Goal: Transaction & Acquisition: Purchase product/service

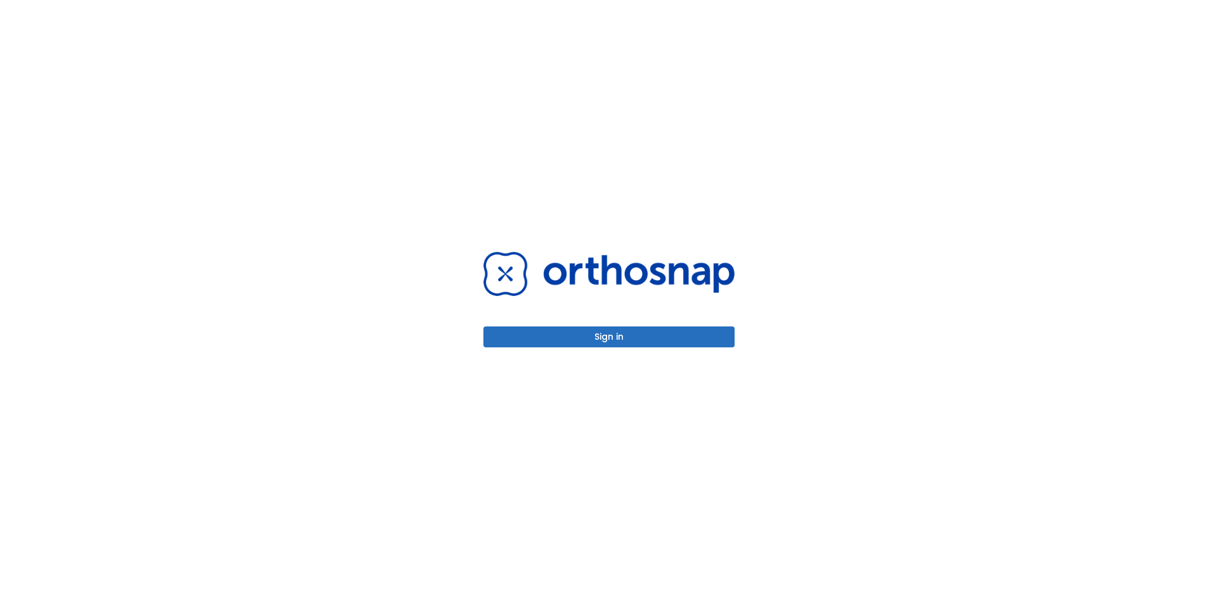
click at [606, 336] on button "Sign in" at bounding box center [608, 337] width 251 height 21
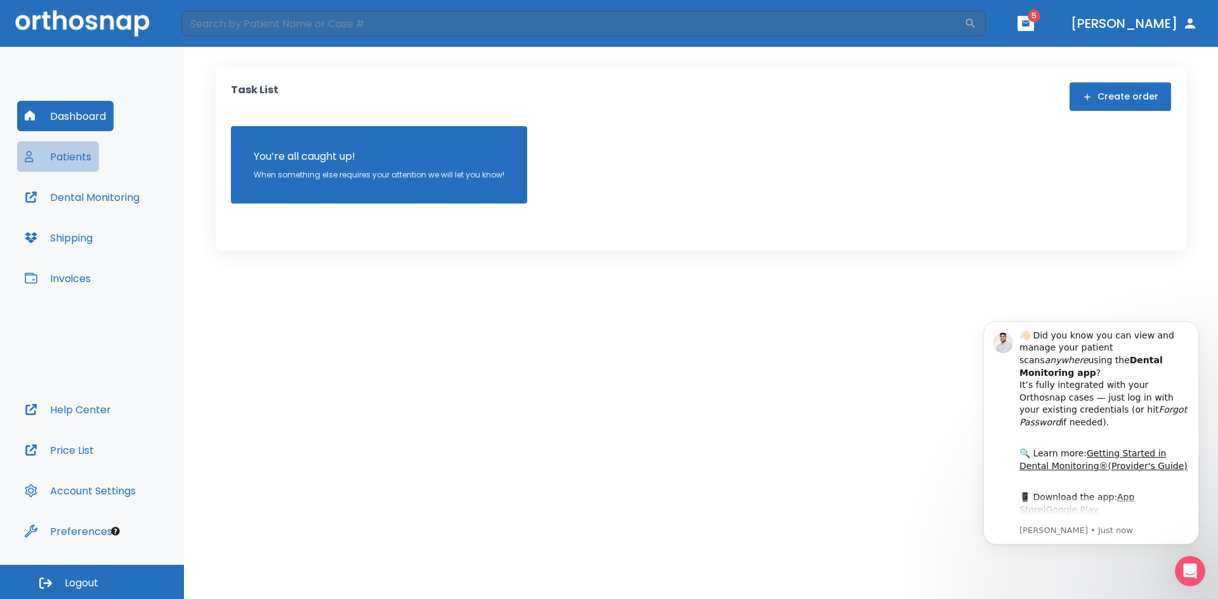
click at [73, 158] on button "Patients" at bounding box center [58, 156] width 82 height 30
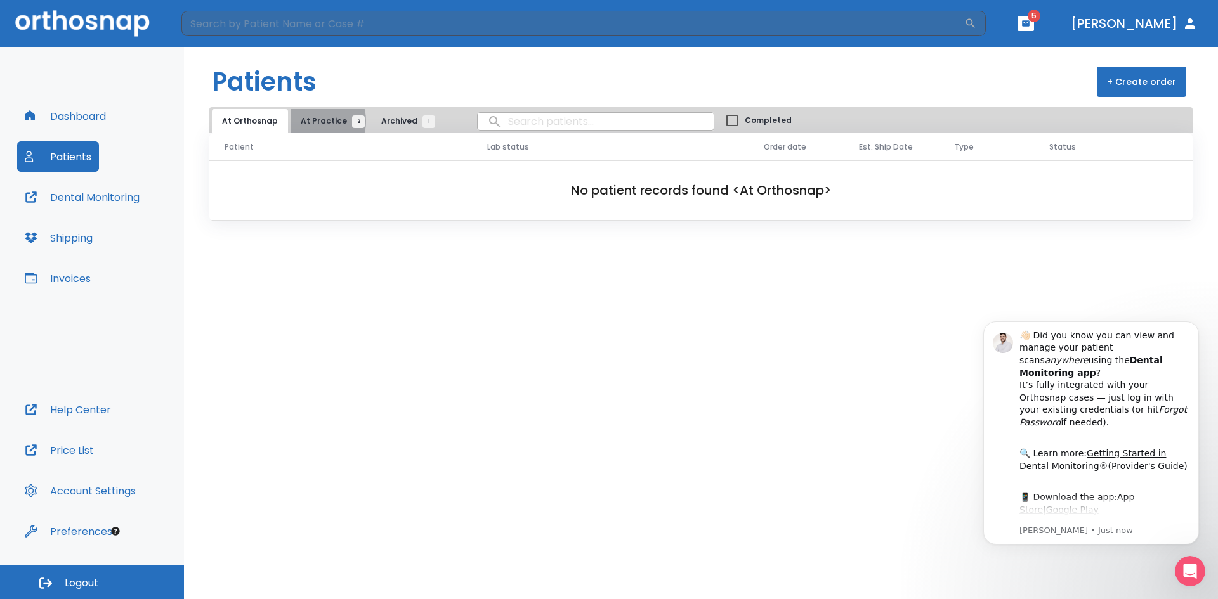
click at [308, 121] on span "At Practice 2" at bounding box center [330, 120] width 58 height 11
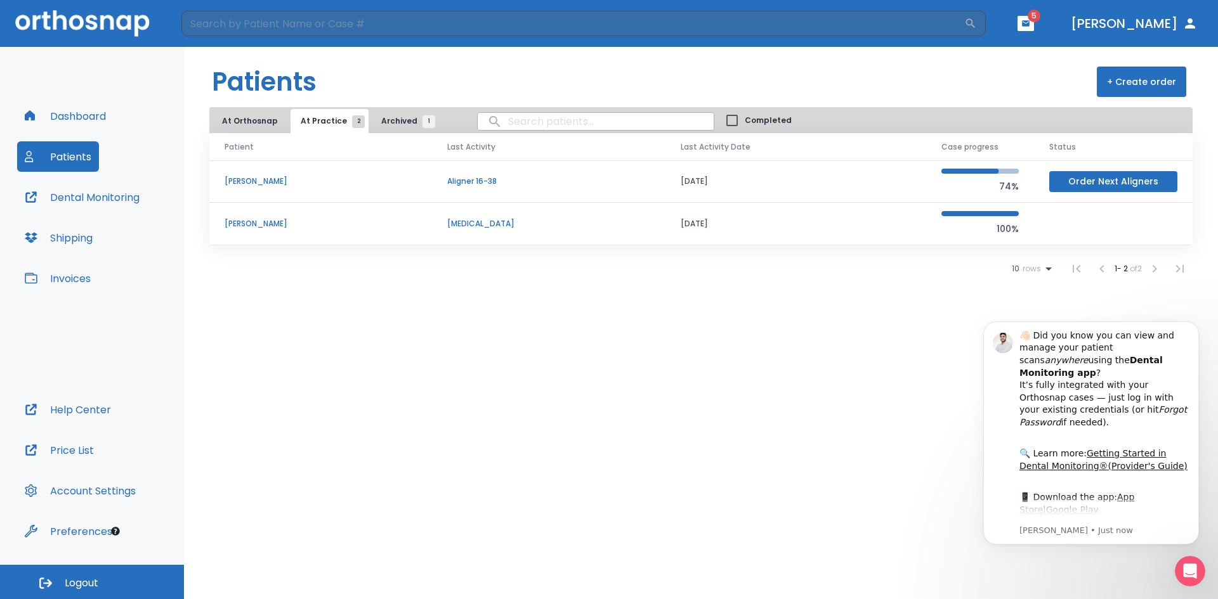
click at [274, 182] on p "Ambrea Darrisaw" at bounding box center [321, 181] width 192 height 11
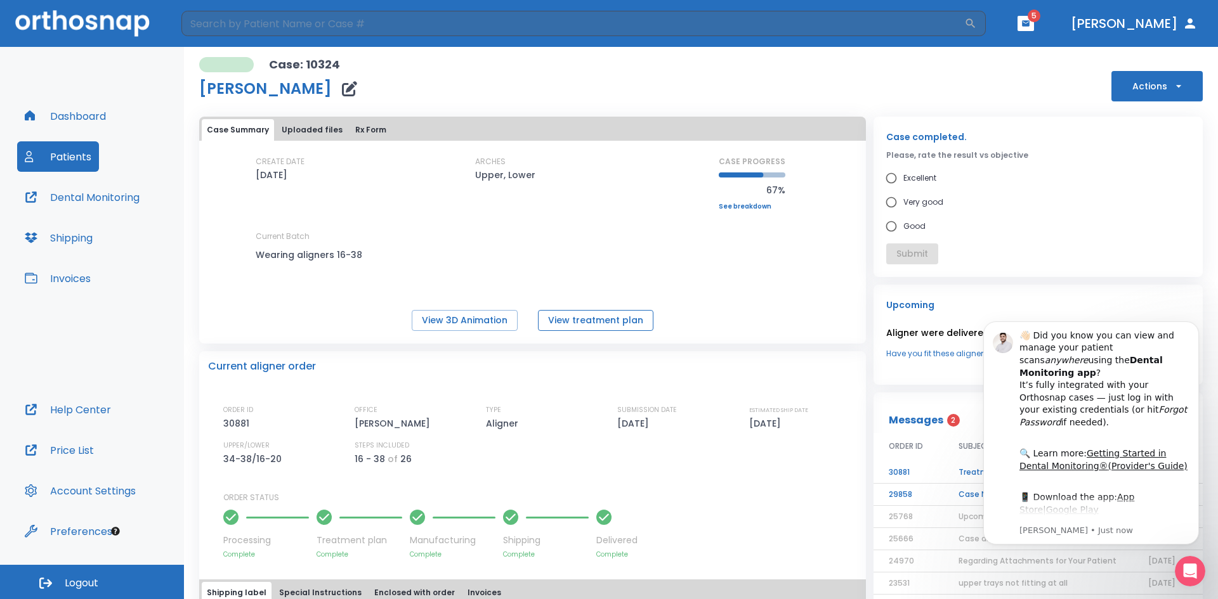
click at [603, 322] on button "View treatment plan" at bounding box center [595, 320] width 115 height 21
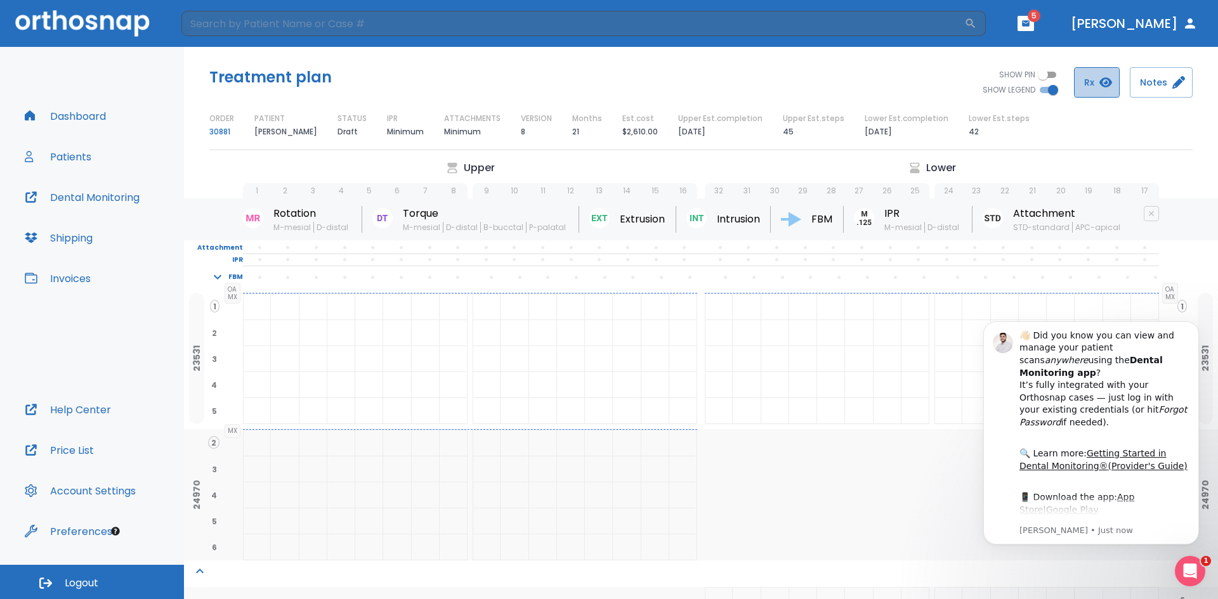
click at [1088, 78] on button "Rx" at bounding box center [1097, 82] width 46 height 30
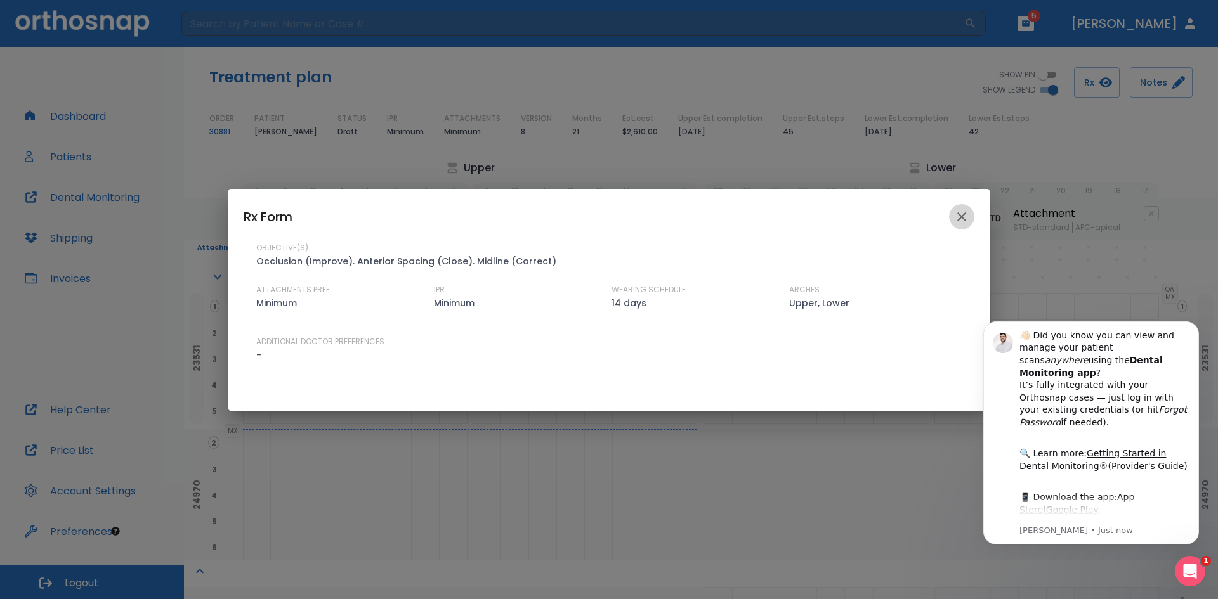
click at [962, 216] on icon "close" at bounding box center [961, 216] width 15 height 15
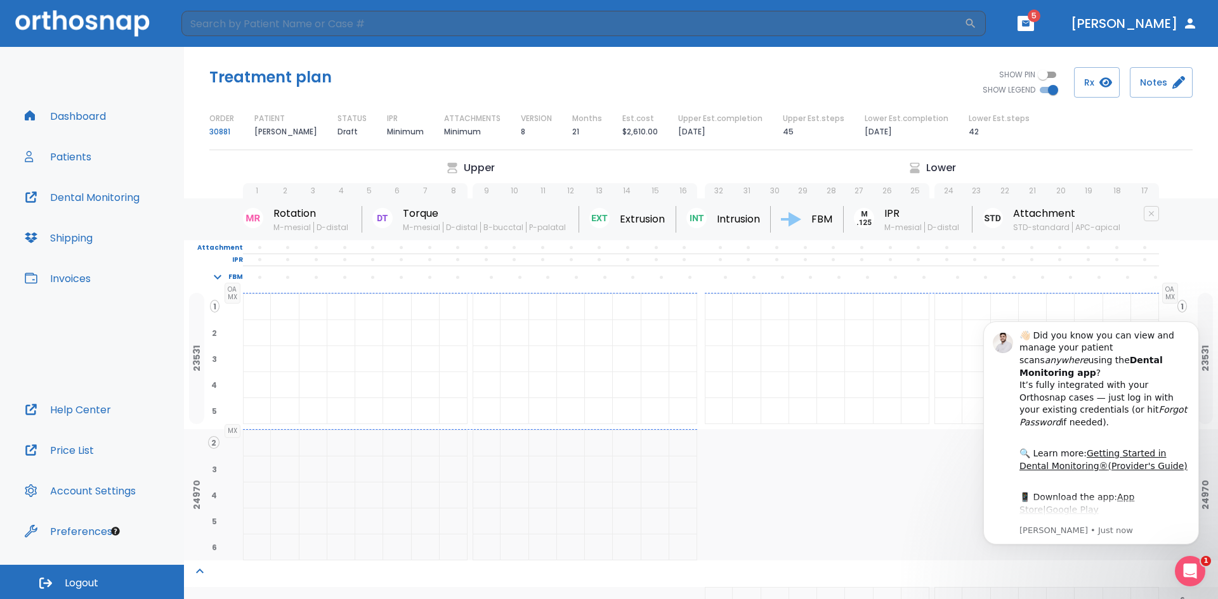
click at [62, 111] on button "Dashboard" at bounding box center [65, 116] width 96 height 30
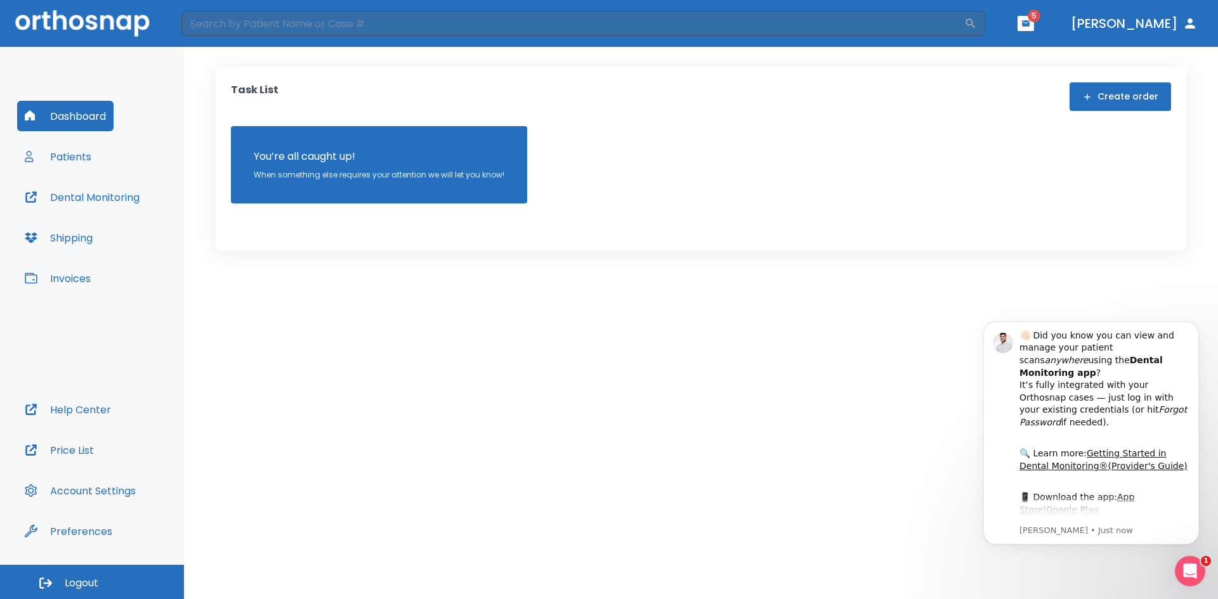
click at [1118, 95] on button "Create order" at bounding box center [1119, 96] width 101 height 29
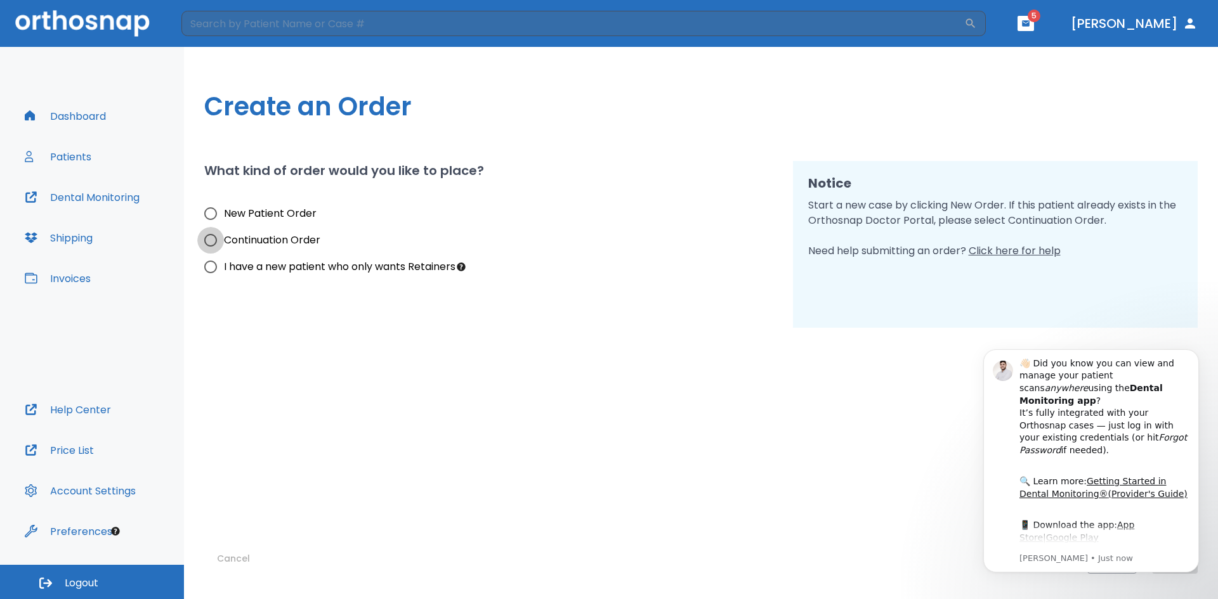
click at [209, 235] on input "Continuation Order" at bounding box center [210, 240] width 27 height 27
radio input "true"
click at [207, 267] on input "I have a new patient who only wants Retainers" at bounding box center [210, 267] width 27 height 27
radio input "true"
click at [206, 240] on input "Continuation Order" at bounding box center [210, 240] width 27 height 27
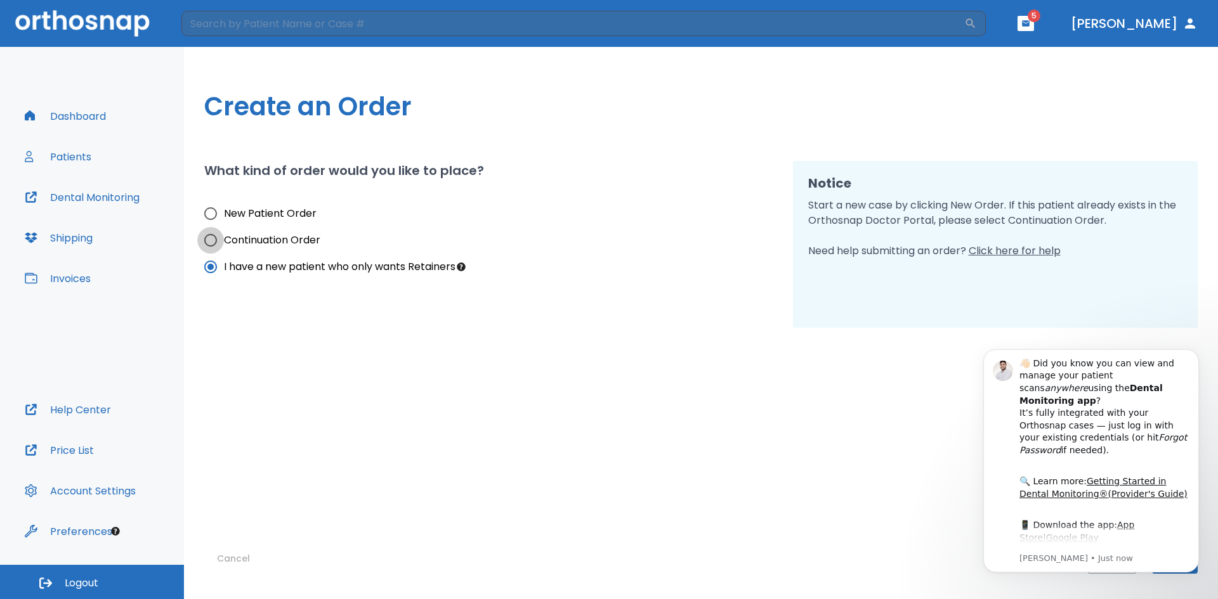
radio input "true"
click at [1189, 356] on button "Dismiss notification" at bounding box center [1195, 353] width 16 height 16
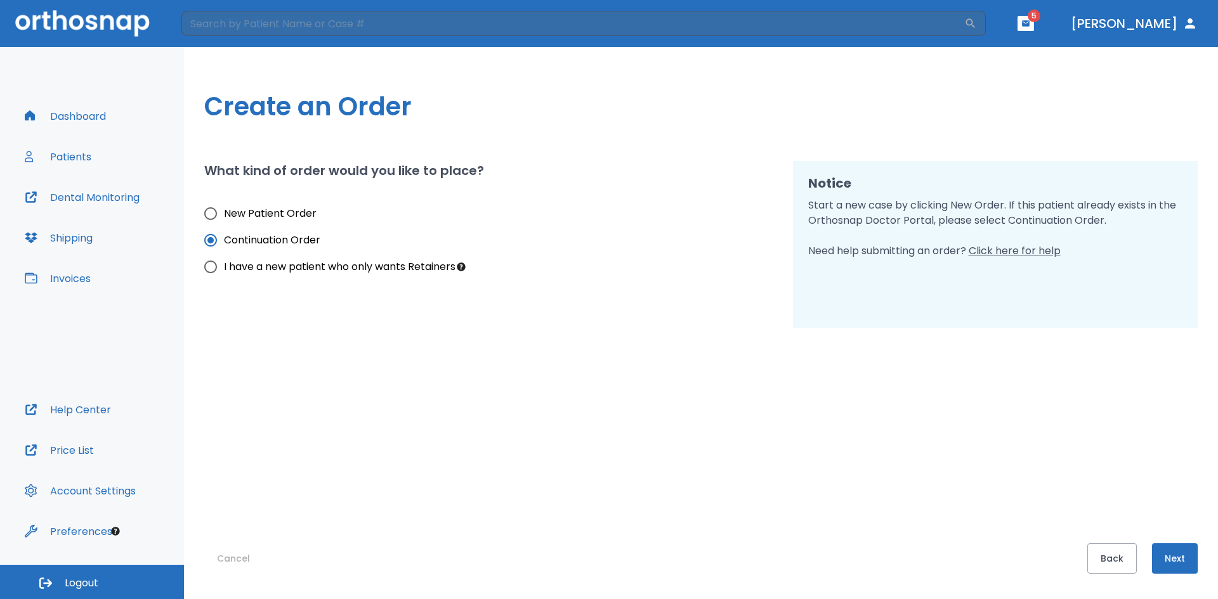
click at [1180, 563] on button "Next" at bounding box center [1175, 559] width 46 height 30
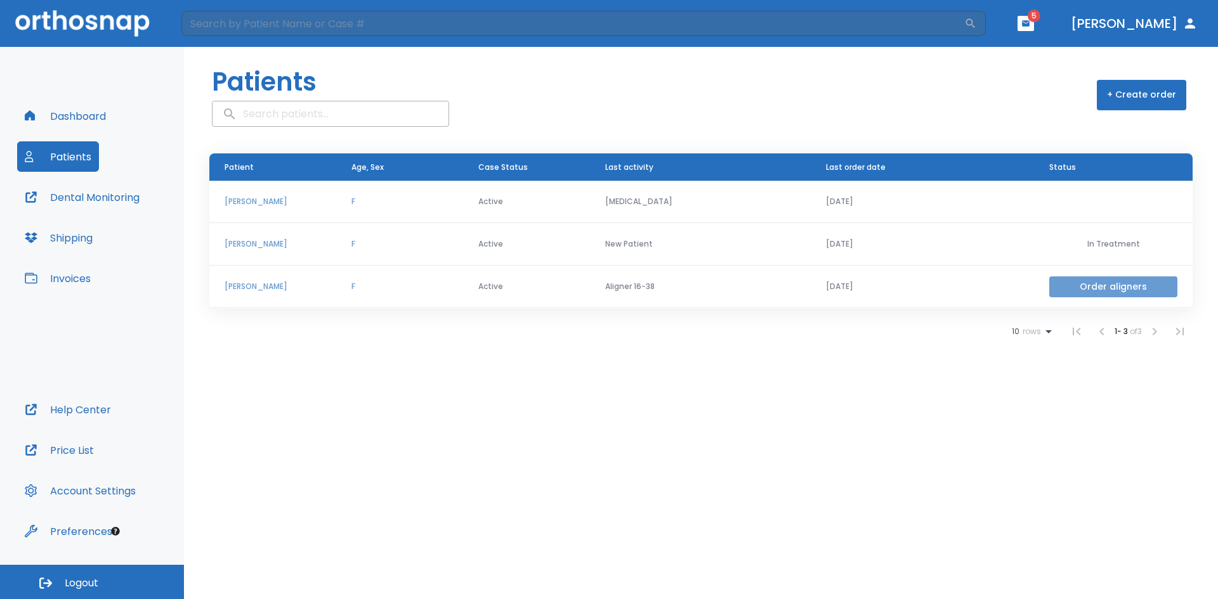
click at [1126, 286] on button "Order aligners" at bounding box center [1113, 287] width 128 height 21
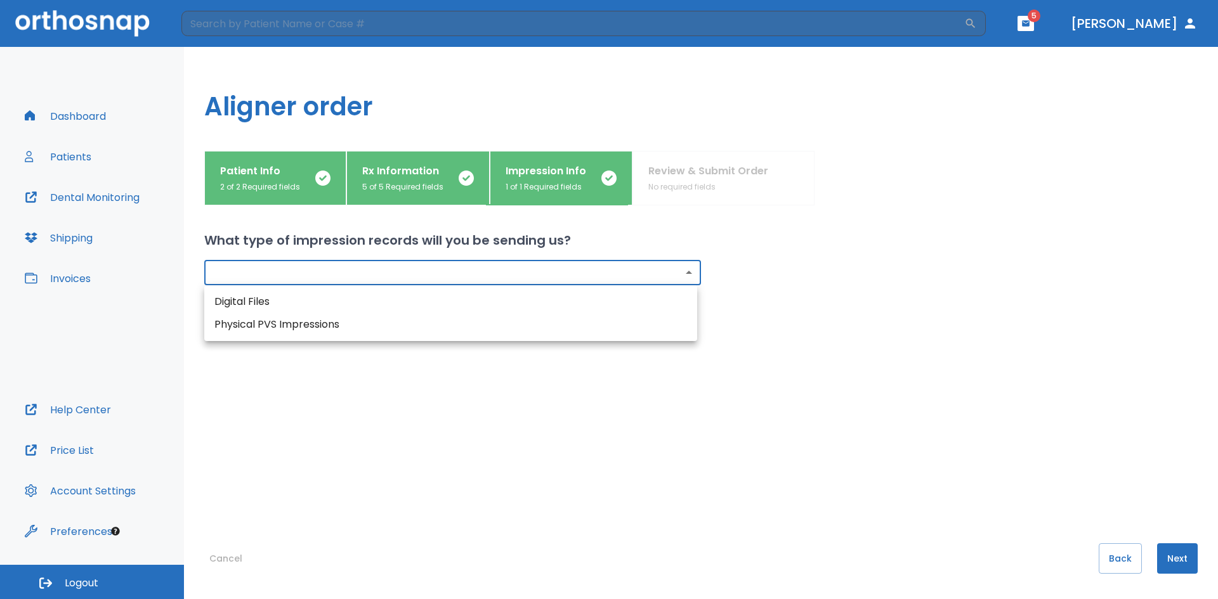
click at [687, 270] on body "​ 5 Dr. Halvorsen Dashboard Patients Dental Monitoring Shipping Invoices Help C…" at bounding box center [609, 299] width 1218 height 599
click at [275, 320] on li "Physical PVS Impressions" at bounding box center [450, 324] width 493 height 23
type input "physical"
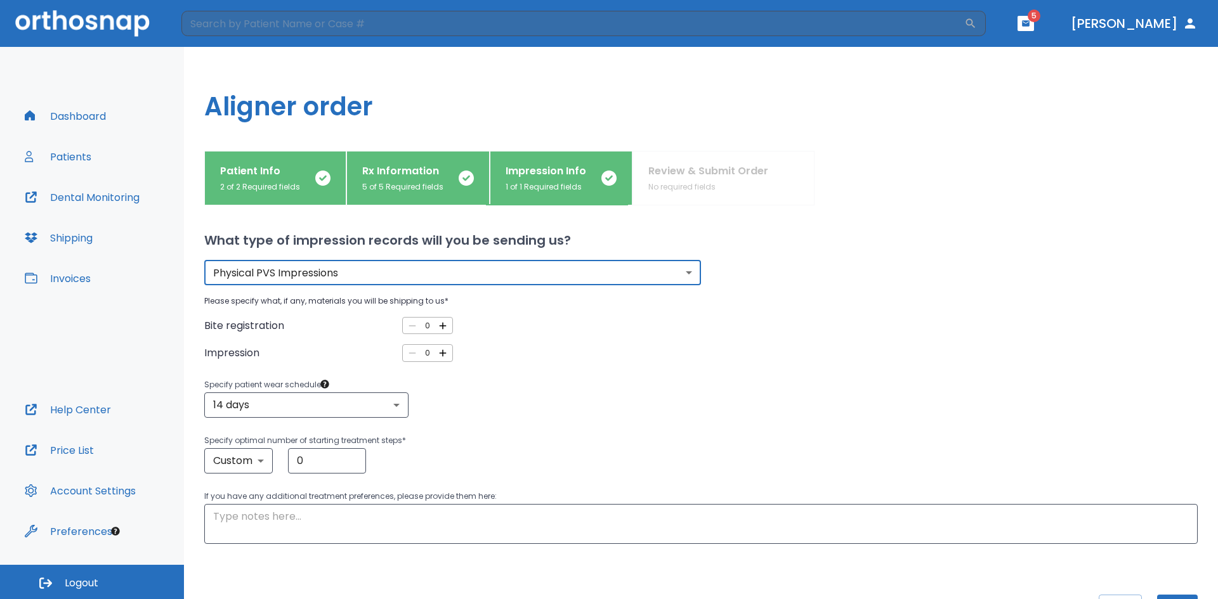
click at [1029, 23] on icon "button" at bounding box center [1026, 23] width 8 height 6
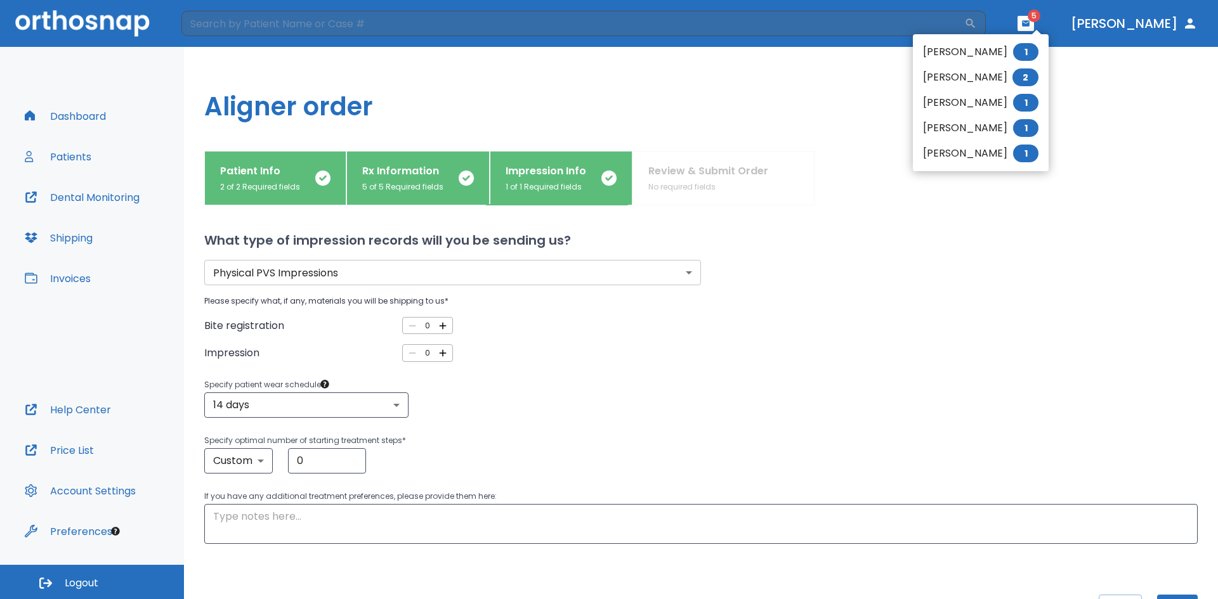
click at [941, 47] on li "Ambrea Darrisaw 1" at bounding box center [981, 51] width 136 height 25
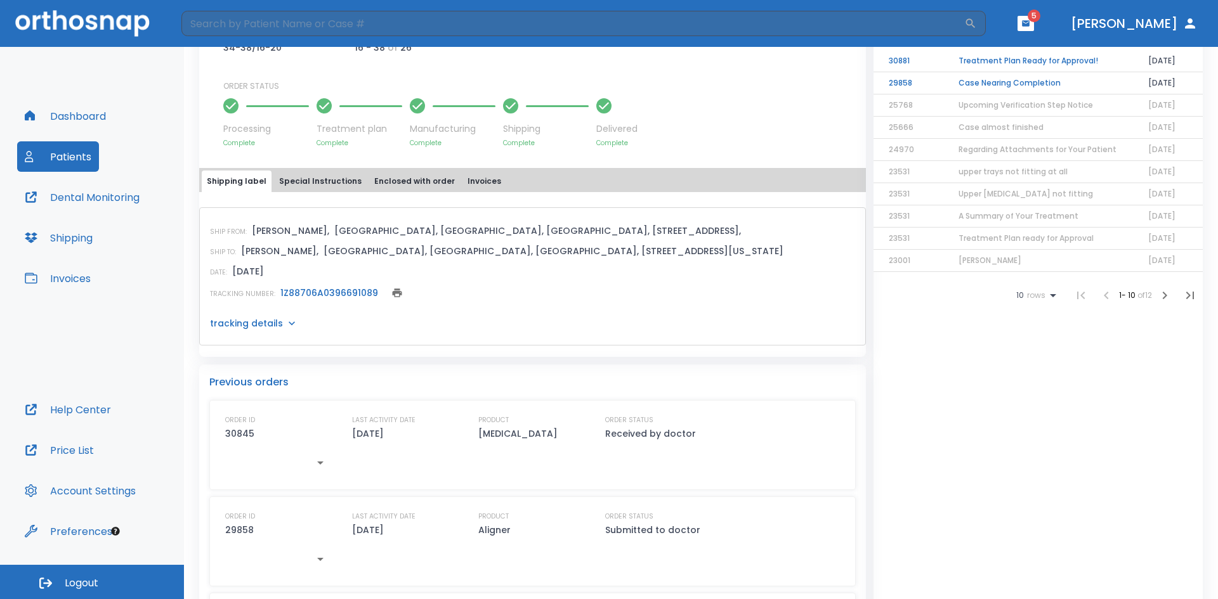
scroll to position [381, 0]
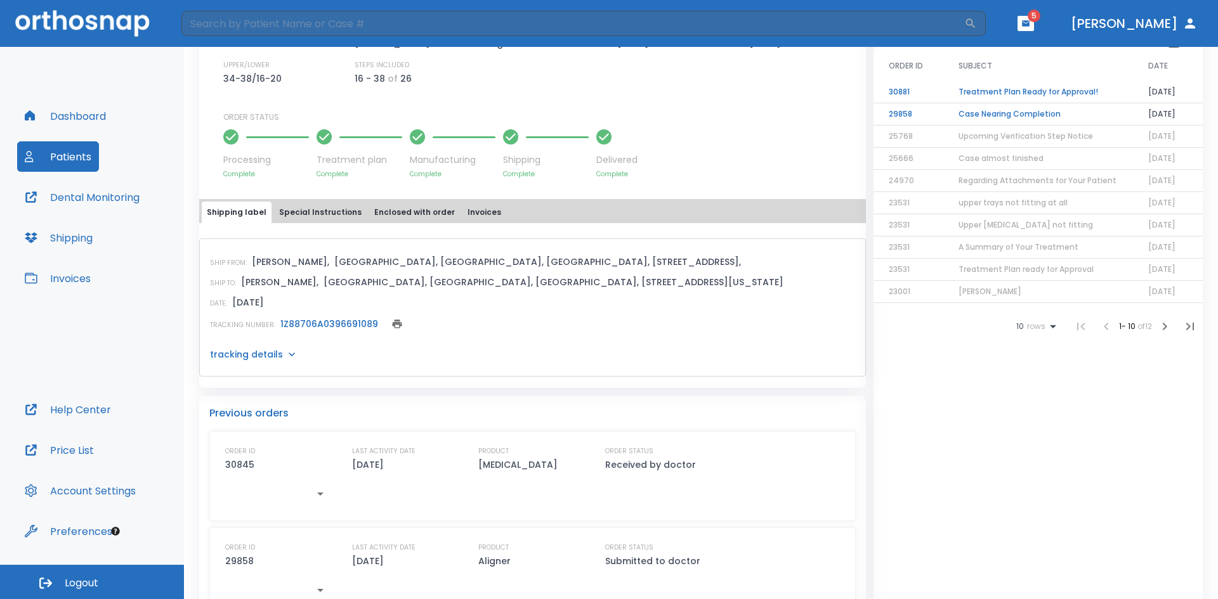
click at [992, 110] on td "Case Nearing Completion" at bounding box center [1038, 114] width 190 height 22
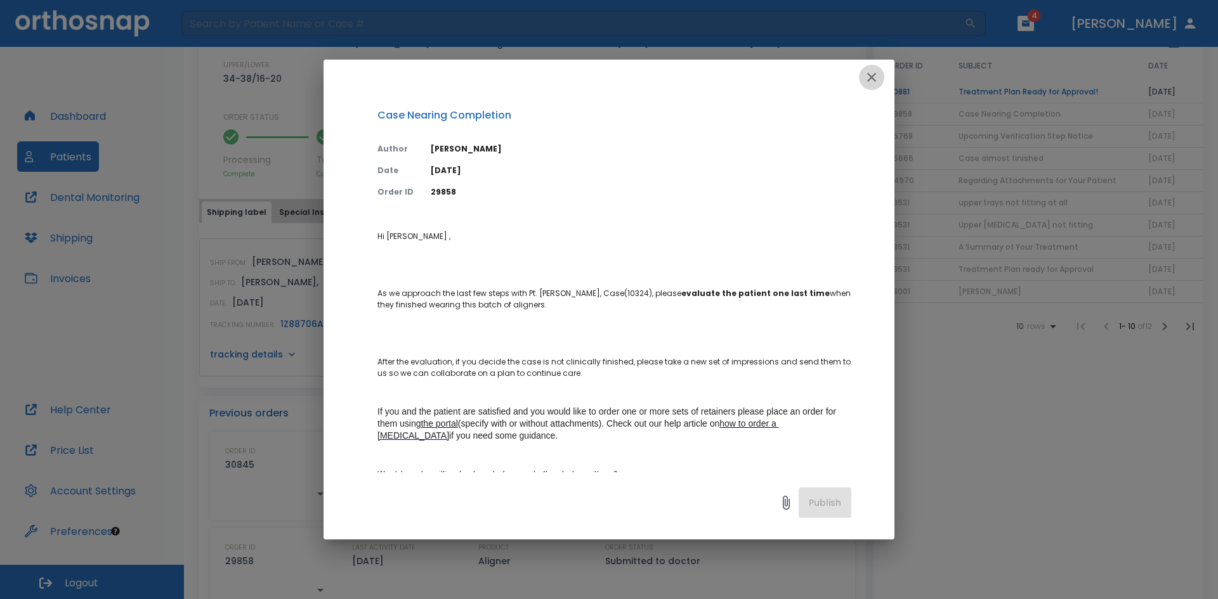
click at [874, 70] on icon "button" at bounding box center [871, 77] width 15 height 15
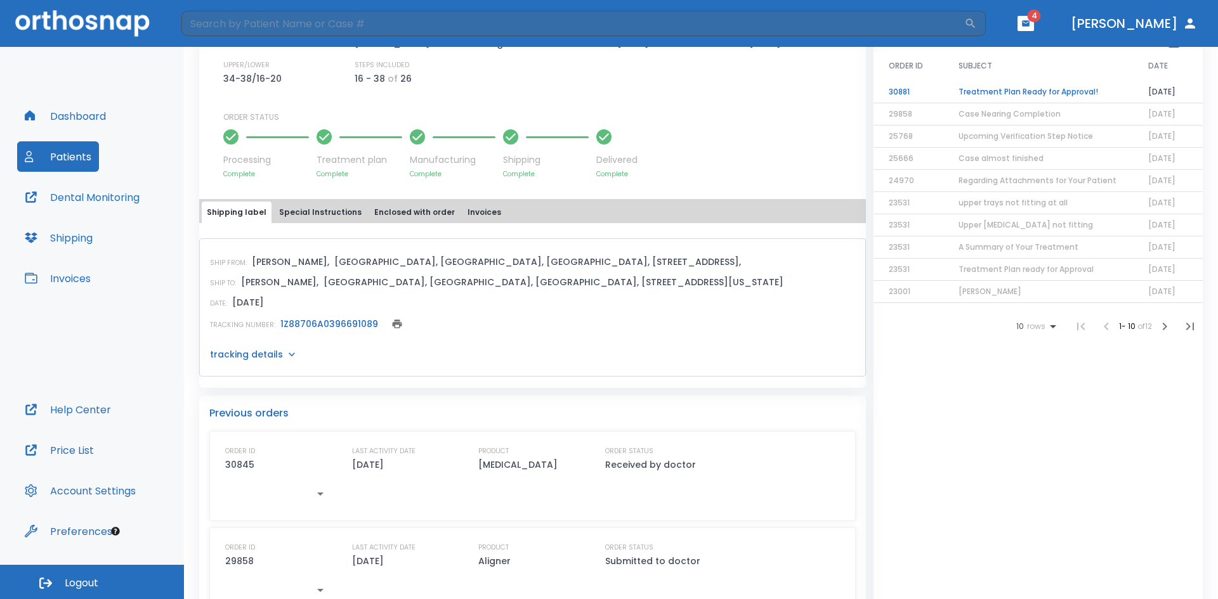
click at [321, 211] on button "Special Instructions" at bounding box center [320, 213] width 93 height 22
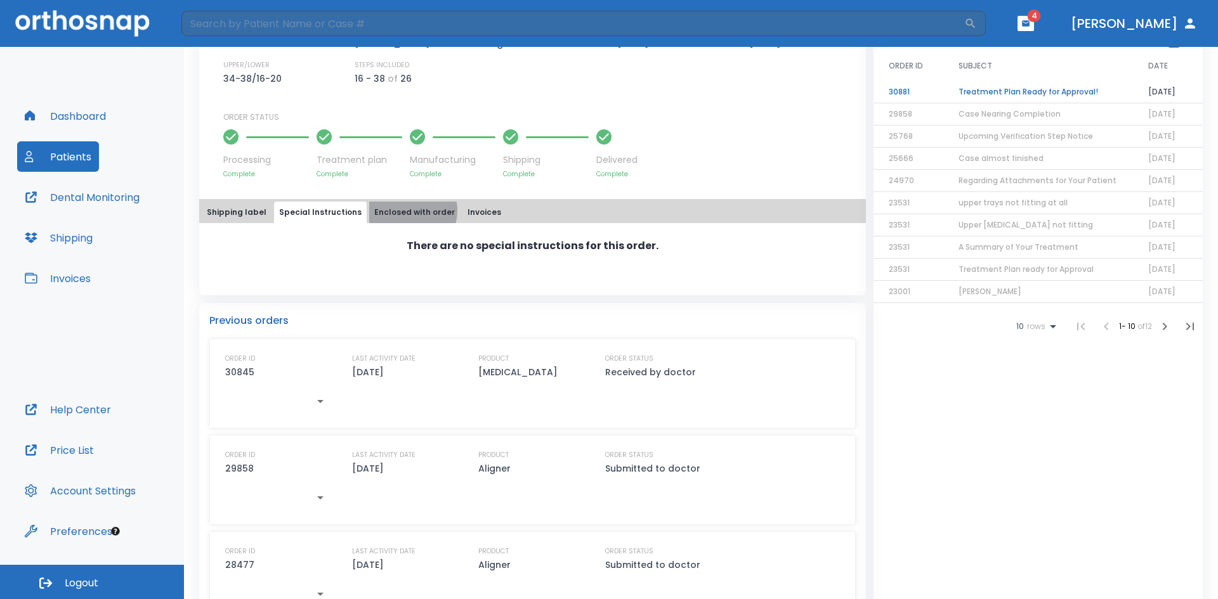
click at [399, 211] on button "Enclosed with order" at bounding box center [414, 213] width 91 height 22
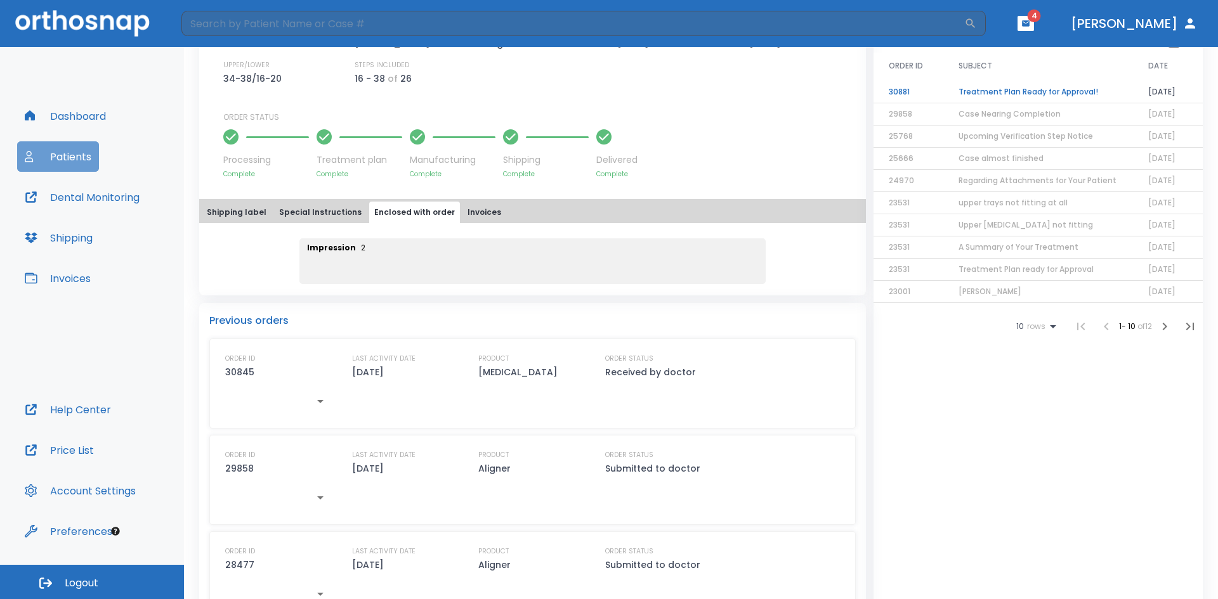
click at [84, 159] on button "Patients" at bounding box center [58, 156] width 82 height 30
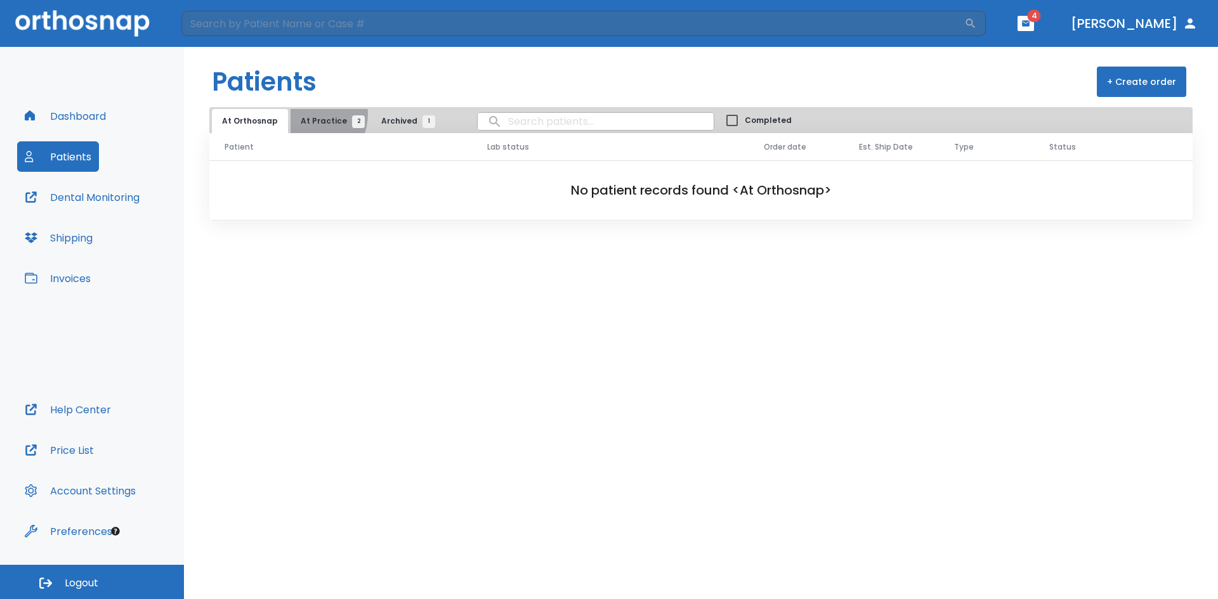
click at [304, 114] on button "At Practice 2" at bounding box center [330, 121] width 78 height 24
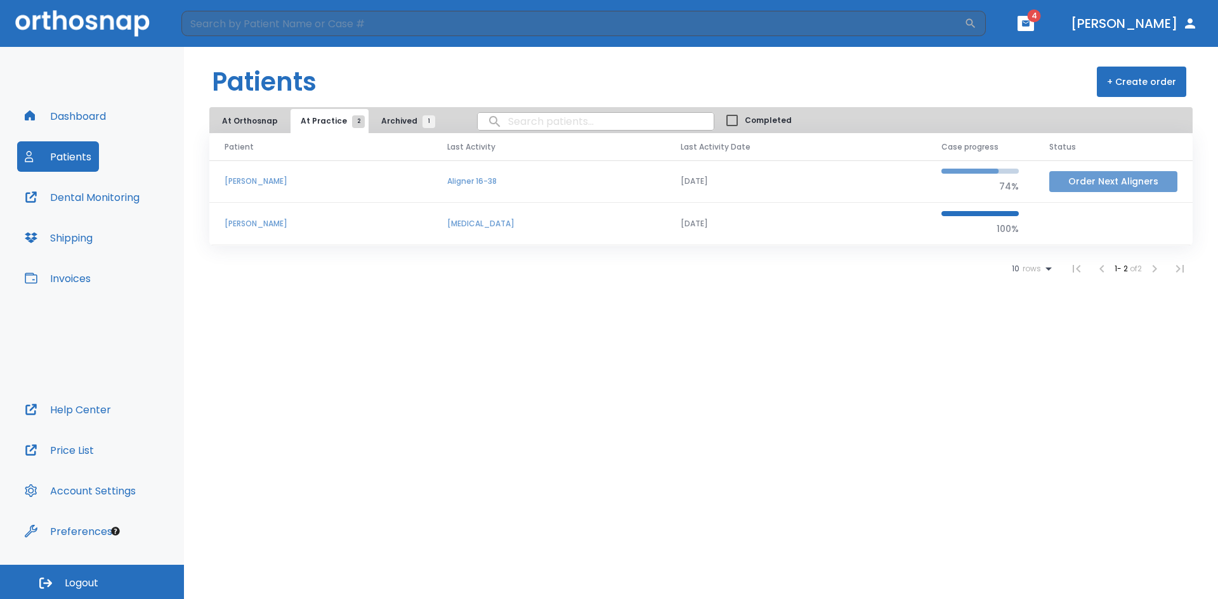
click at [1110, 176] on button "Order Next Aligners" at bounding box center [1113, 181] width 128 height 21
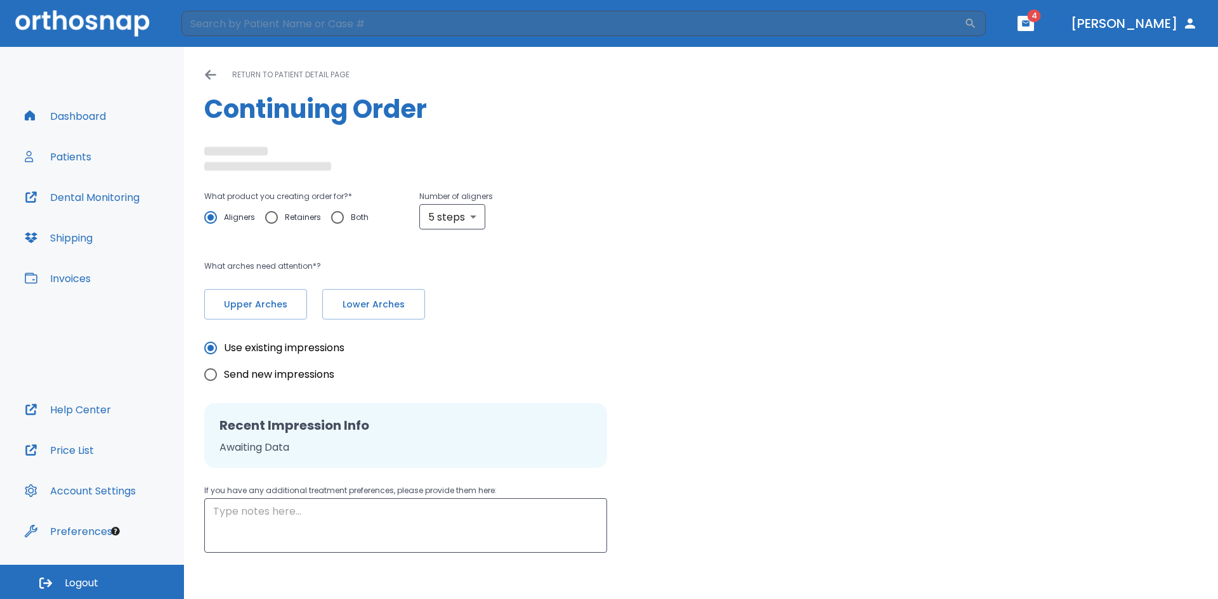
radio input "false"
radio input "true"
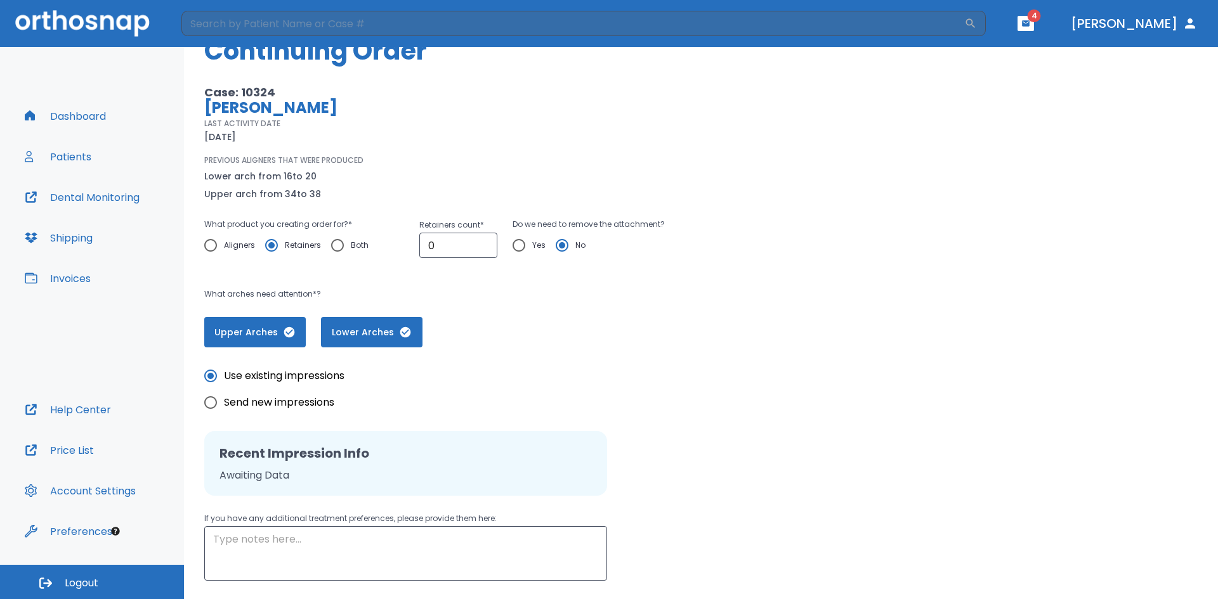
scroll to position [141, 0]
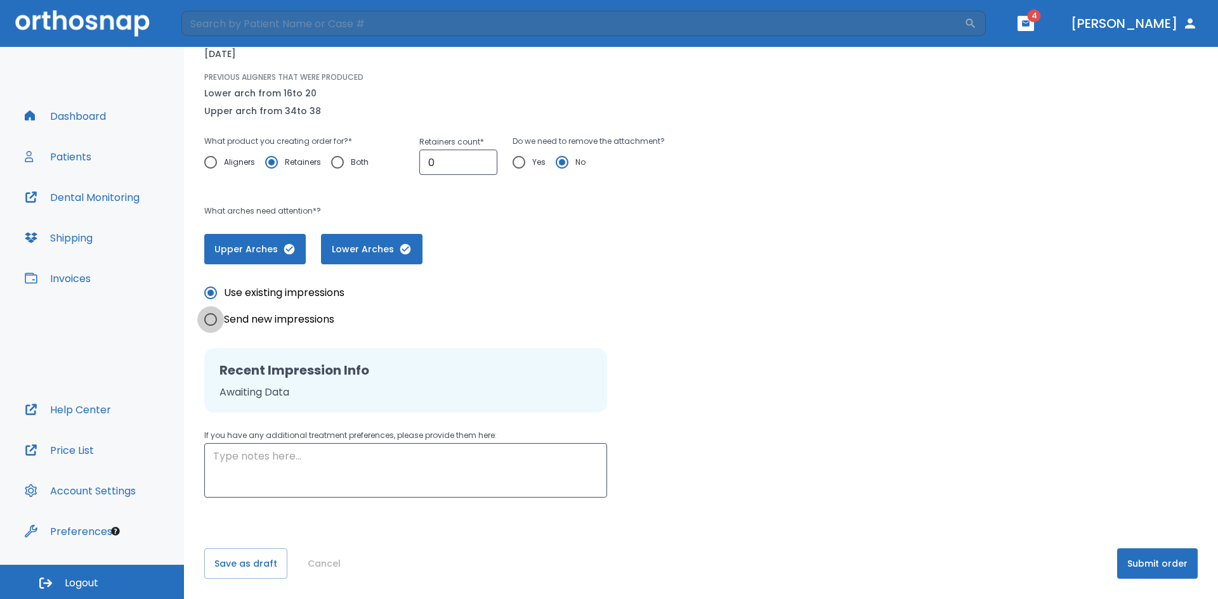
click at [212, 323] on input "Send new impressions" at bounding box center [210, 319] width 27 height 27
radio input "true"
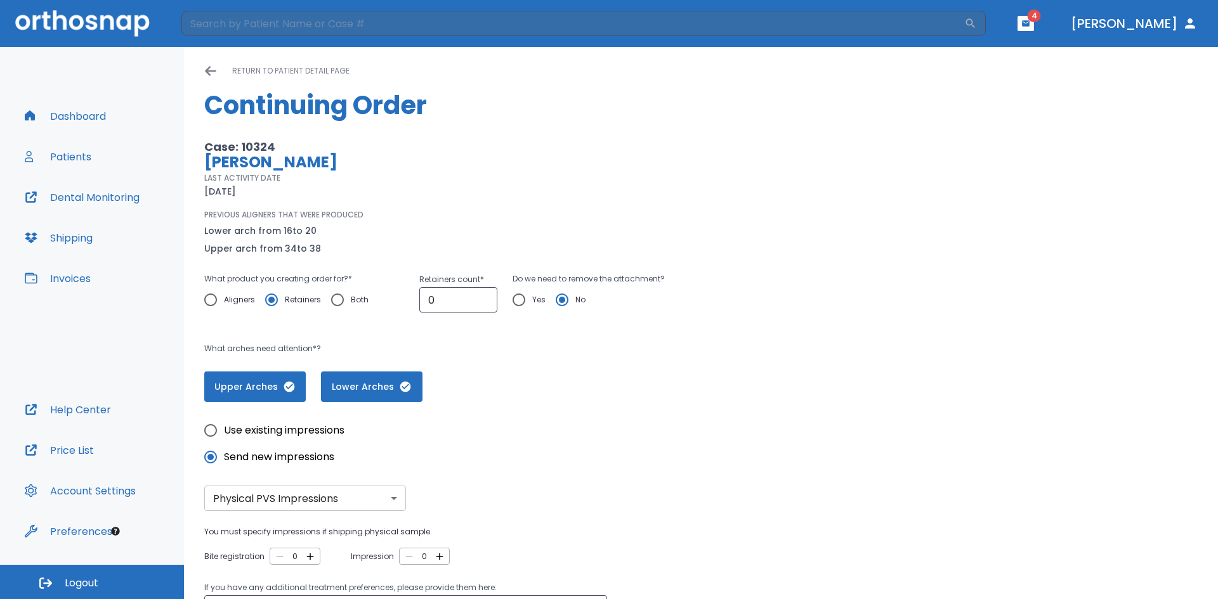
scroll to position [0, 0]
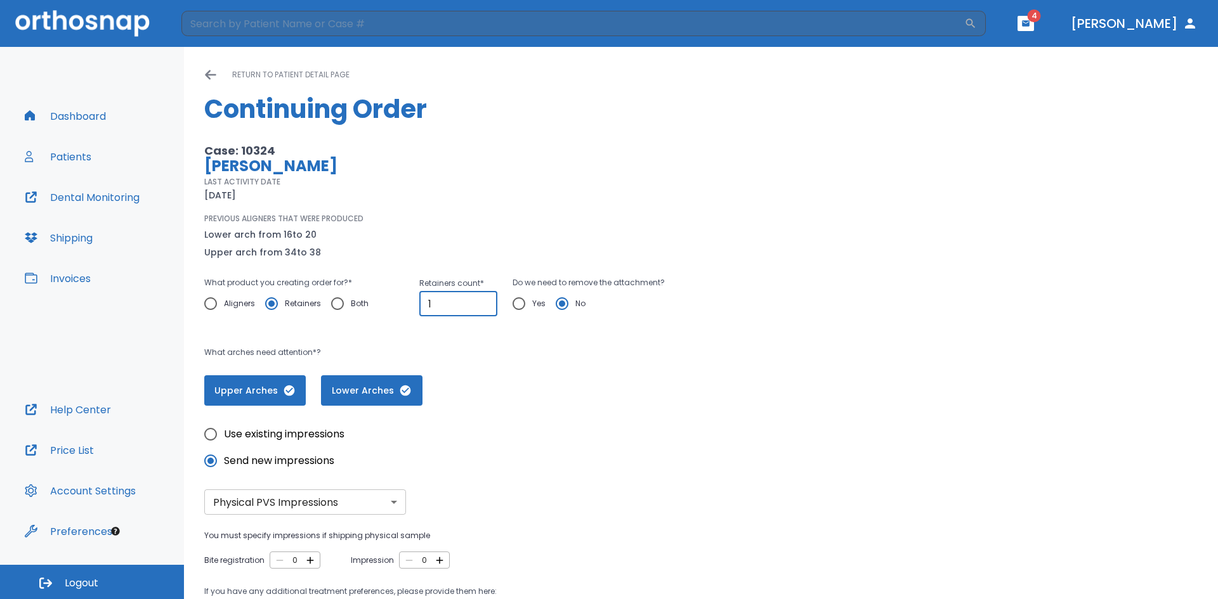
type input "1"
click at [481, 300] on input "1" at bounding box center [458, 303] width 78 height 25
click at [519, 303] on input "Yes" at bounding box center [519, 304] width 27 height 27
radio input "true"
click at [561, 302] on input "No" at bounding box center [562, 304] width 27 height 27
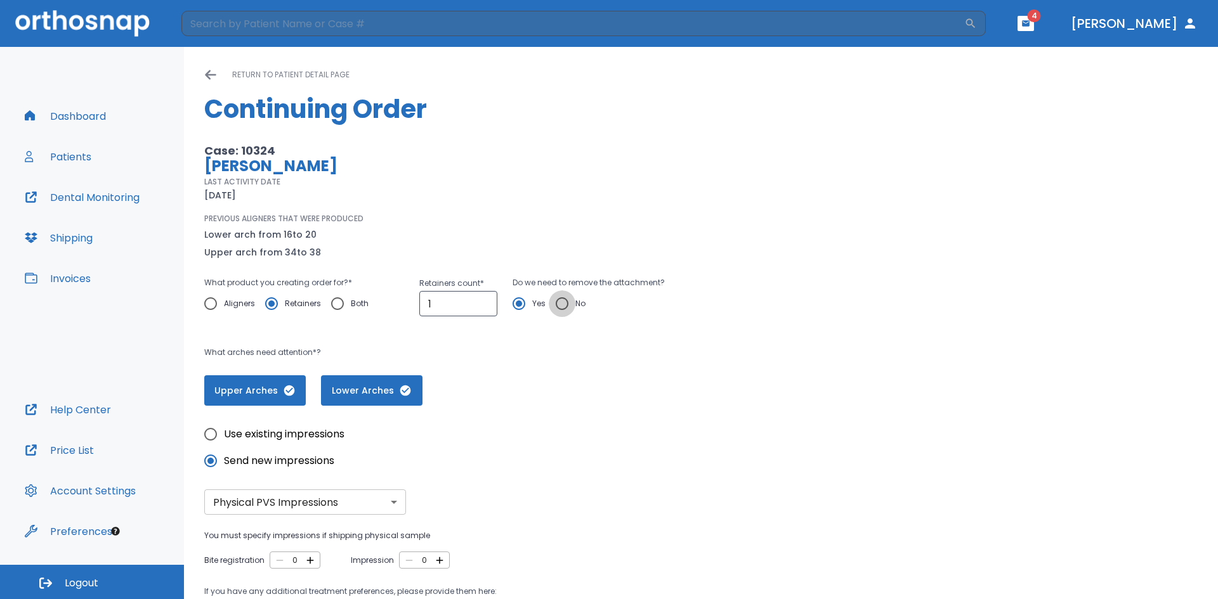
radio input "true"
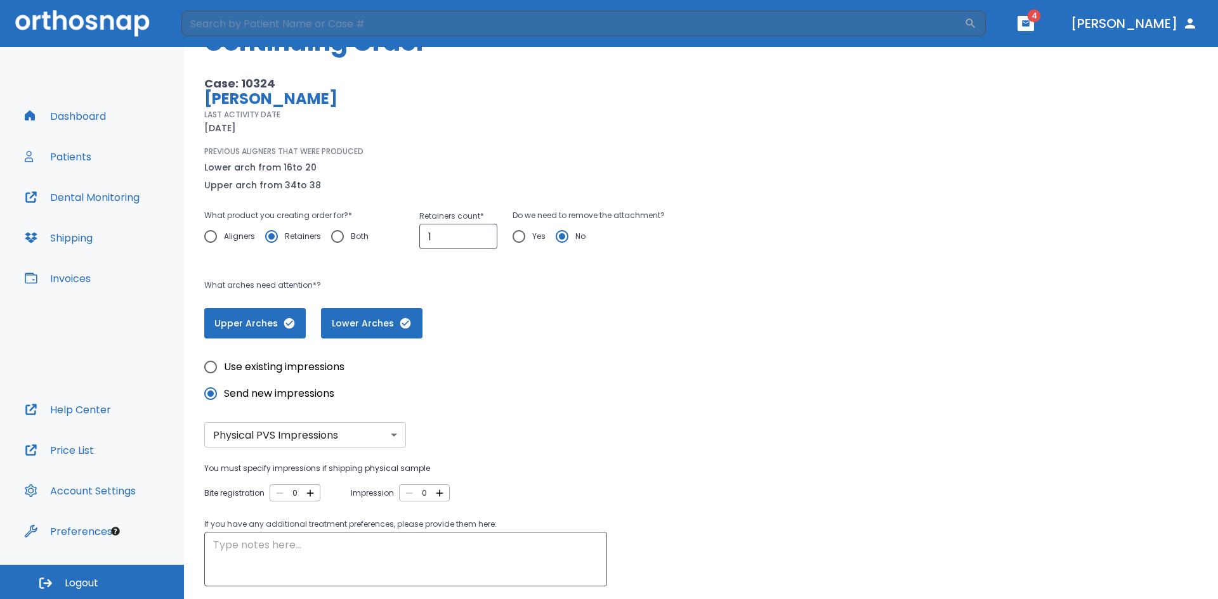
scroll to position [156, 0]
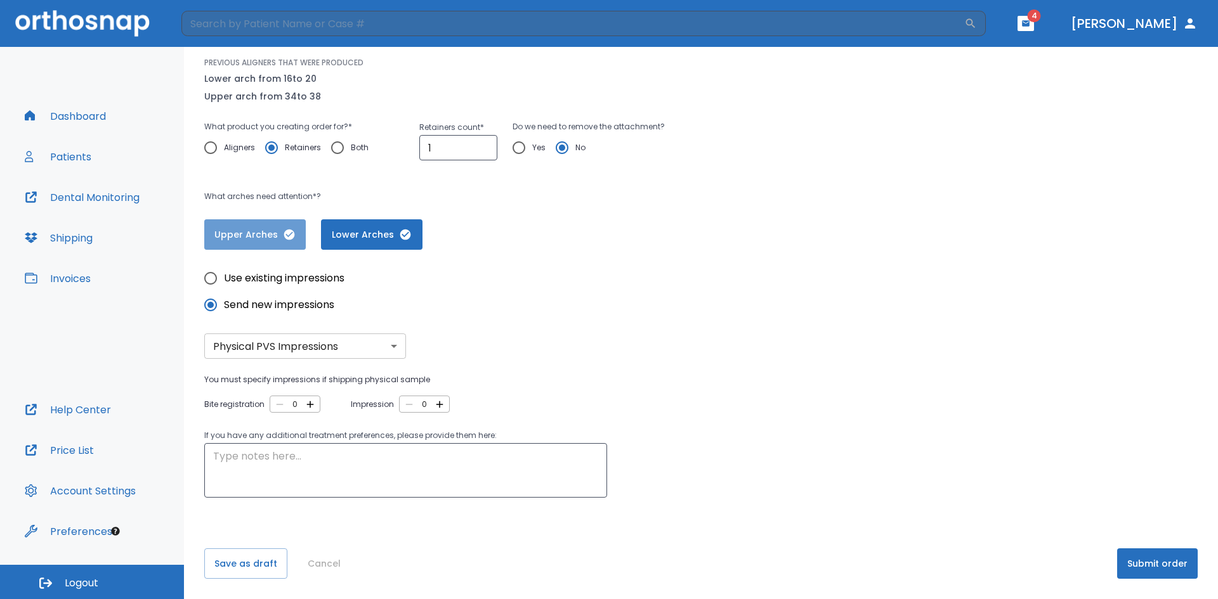
click at [280, 237] on span "Upper Arches" at bounding box center [255, 234] width 76 height 13
click at [354, 233] on span "Lower Arches" at bounding box center [373, 234] width 76 height 13
click at [310, 403] on icon "button" at bounding box center [309, 404] width 11 height 11
type input "1"
click at [439, 405] on icon "button" at bounding box center [439, 404] width 11 height 11
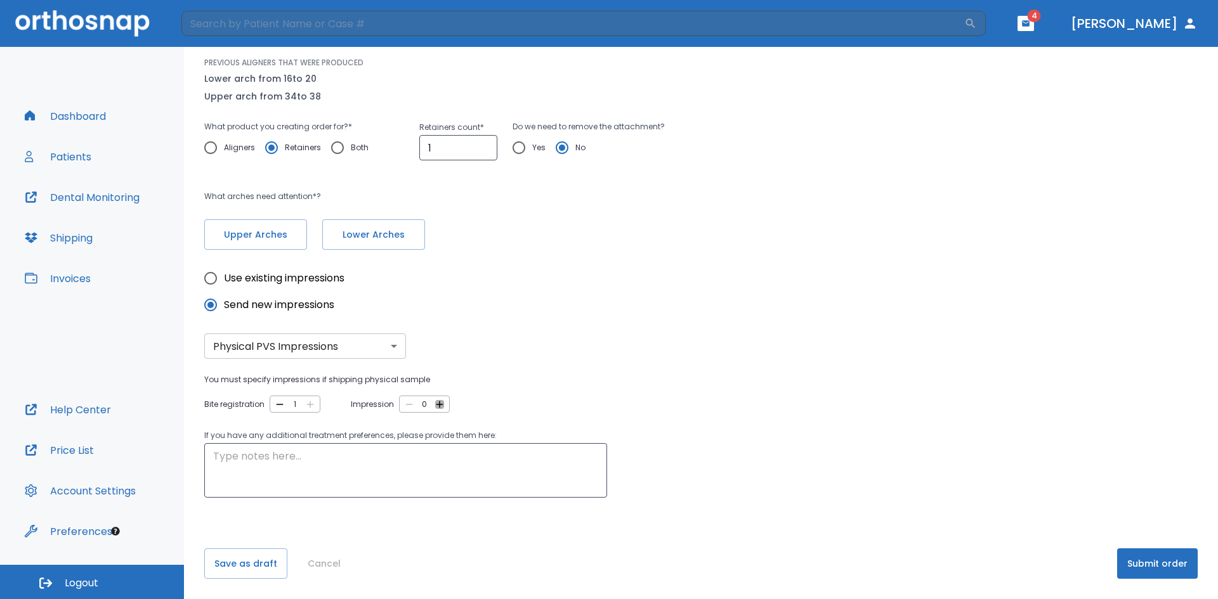
type input "1"
click at [317, 454] on textarea at bounding box center [405, 471] width 385 height 44
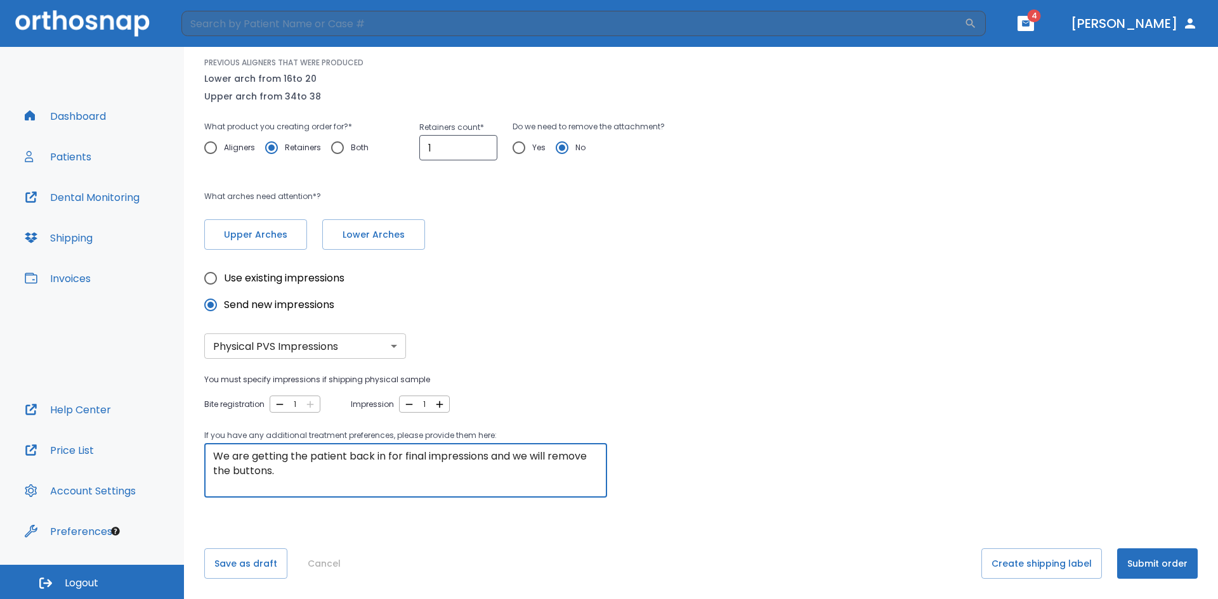
type textarea "We are getting the patient back in for final impressions and we will remove the…"
click at [1151, 565] on button "Submit order" at bounding box center [1157, 564] width 81 height 30
click at [1016, 559] on button "Create shipping label" at bounding box center [1041, 564] width 121 height 30
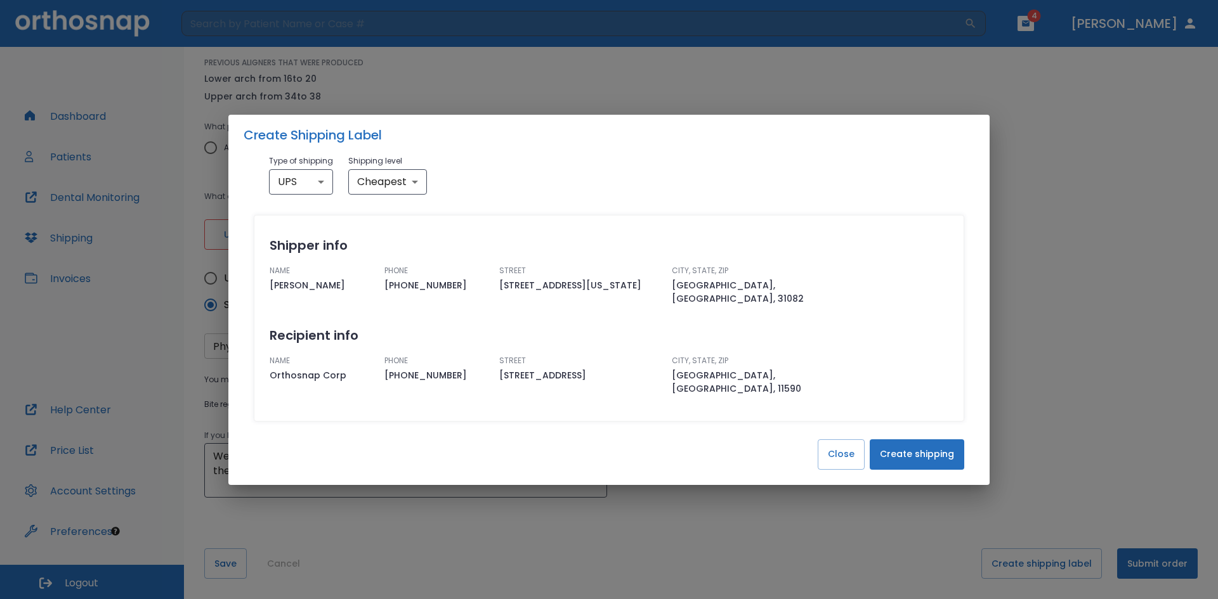
click at [918, 445] on button "Create shipping" at bounding box center [917, 455] width 95 height 30
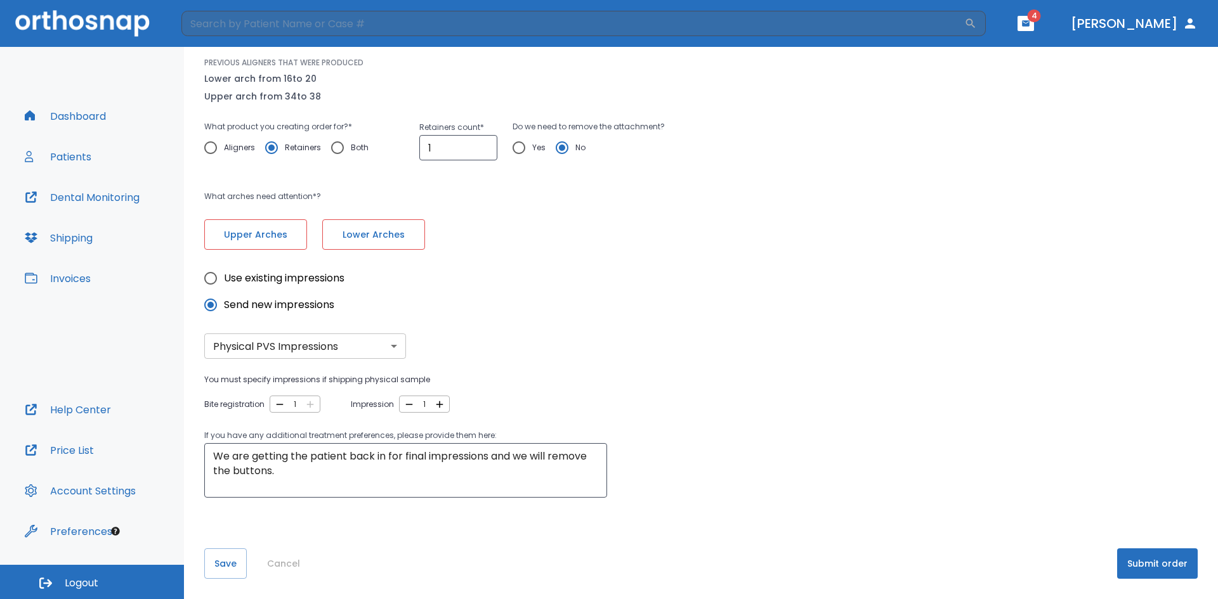
scroll to position [0, 0]
type input "2"
click at [483, 145] on input "2" at bounding box center [458, 147] width 78 height 25
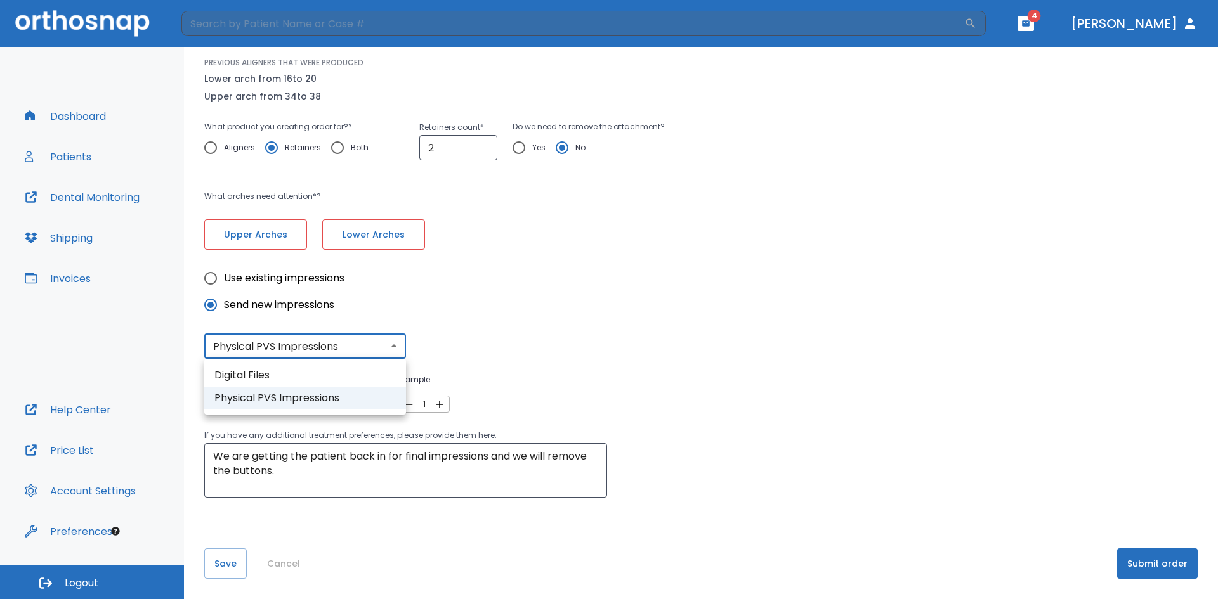
click at [281, 353] on body "​ 4 Dr. Halvorsen Dashboard Patients Dental Monitoring Shipping Invoices Help C…" at bounding box center [609, 299] width 1218 height 599
click at [281, 353] on div at bounding box center [609, 299] width 1218 height 599
click at [378, 350] on body "​ 4 Dr. Halvorsen Dashboard Patients Dental Monitoring Shipping Invoices Help C…" at bounding box center [609, 299] width 1218 height 599
click at [378, 350] on div at bounding box center [609, 299] width 1218 height 599
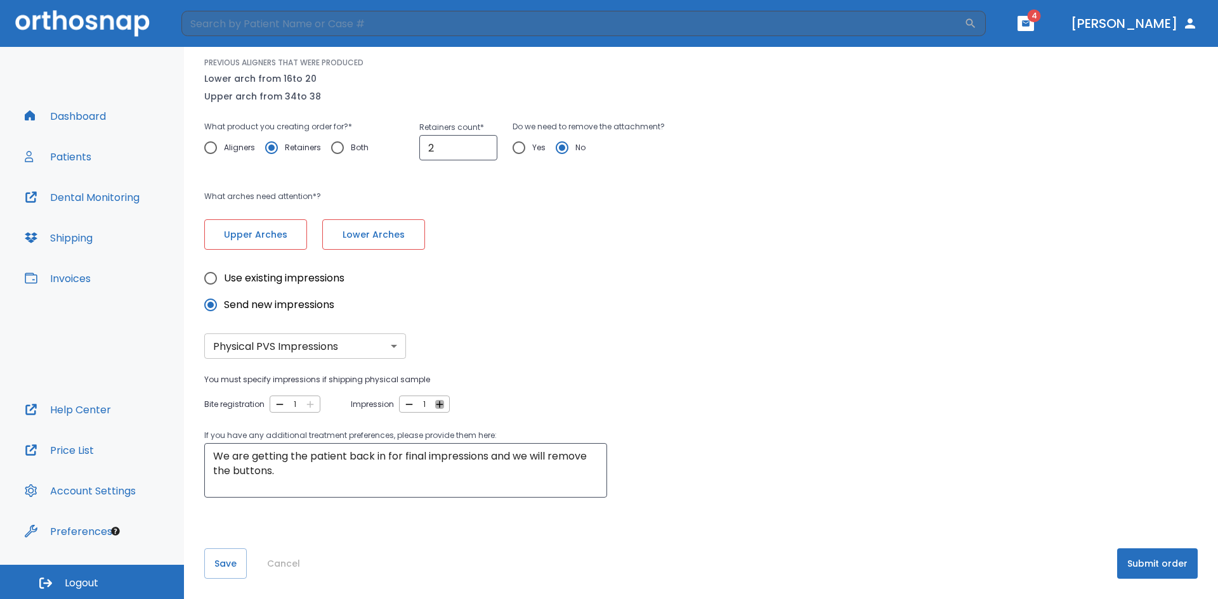
click at [436, 404] on icon "button" at bounding box center [439, 404] width 7 height 7
type input "2"
click at [1142, 558] on button "Submit order" at bounding box center [1157, 564] width 81 height 30
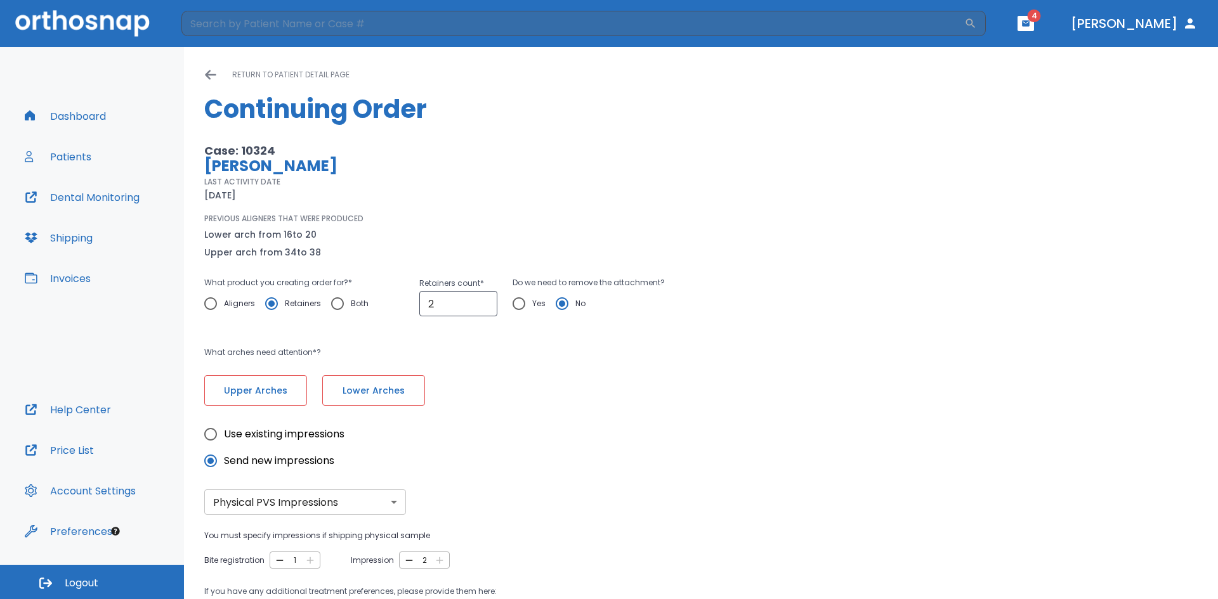
click at [207, 72] on icon at bounding box center [210, 75] width 13 height 13
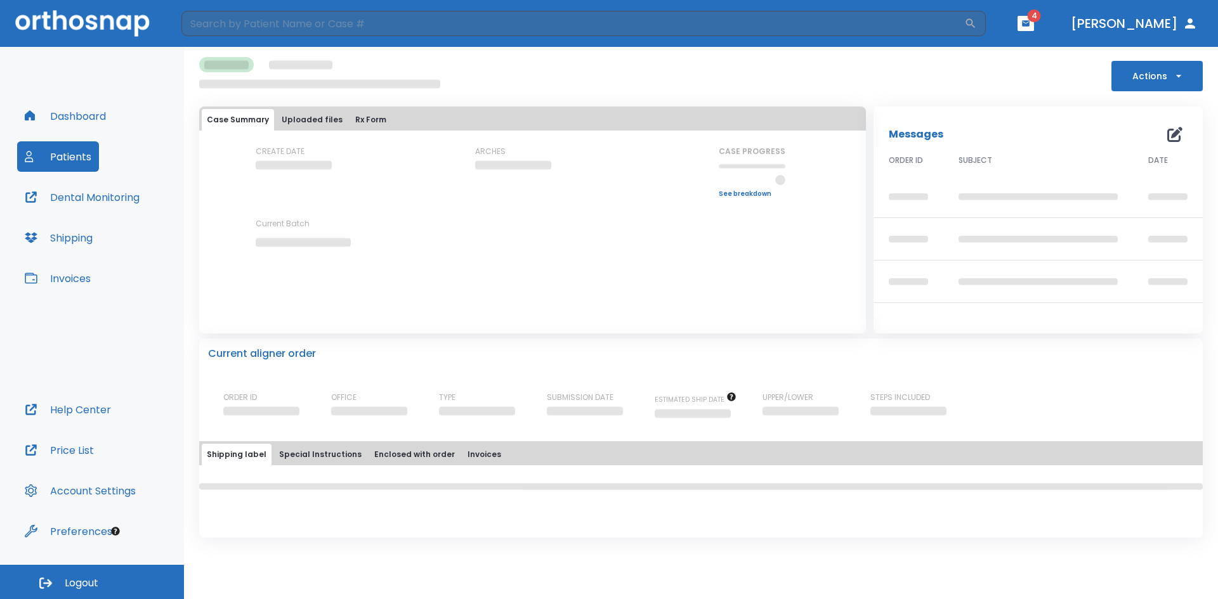
click at [1156, 60] on div "Actions" at bounding box center [700, 74] width 1003 height 34
click at [1156, 70] on button "Actions" at bounding box center [1156, 76] width 91 height 30
click at [416, 66] on div at bounding box center [609, 299] width 1218 height 599
click at [77, 161] on button "Patients" at bounding box center [58, 156] width 82 height 30
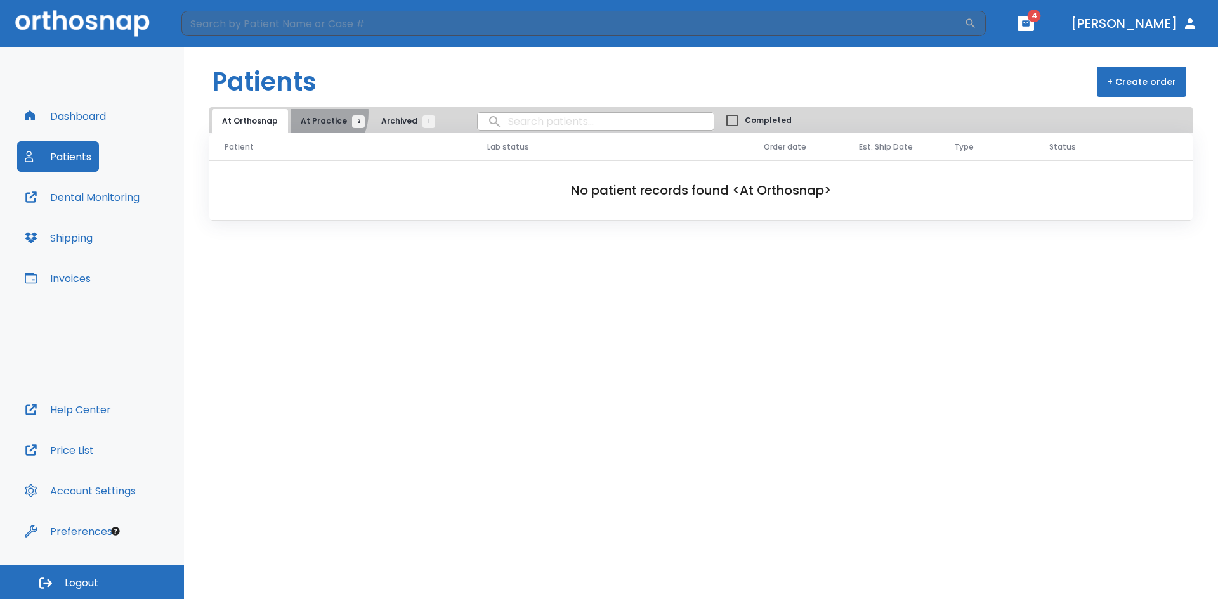
click at [308, 113] on button "At Practice 2" at bounding box center [330, 121] width 78 height 24
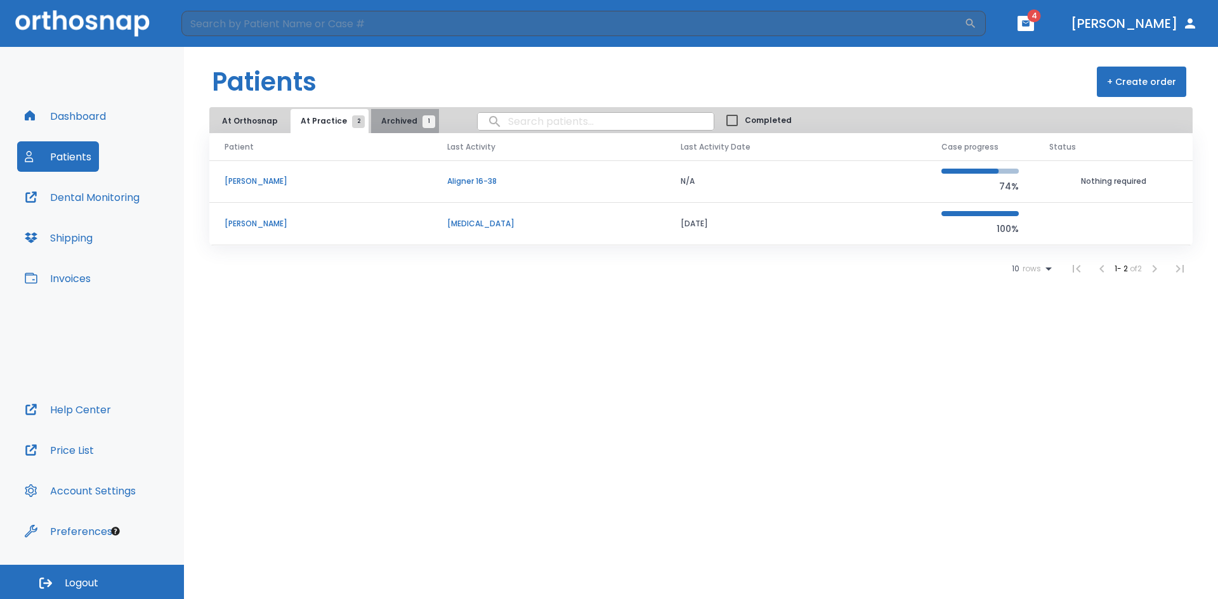
click at [390, 113] on button "Archived 1" at bounding box center [405, 121] width 68 height 24
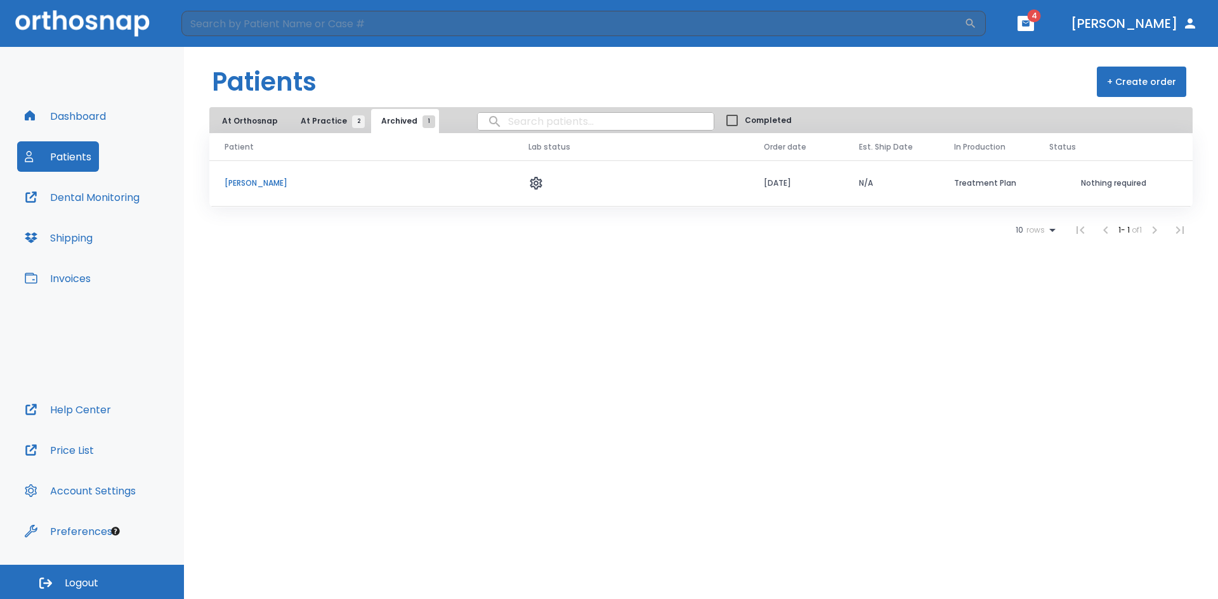
click at [312, 115] on button "At Practice 2" at bounding box center [330, 121] width 78 height 24
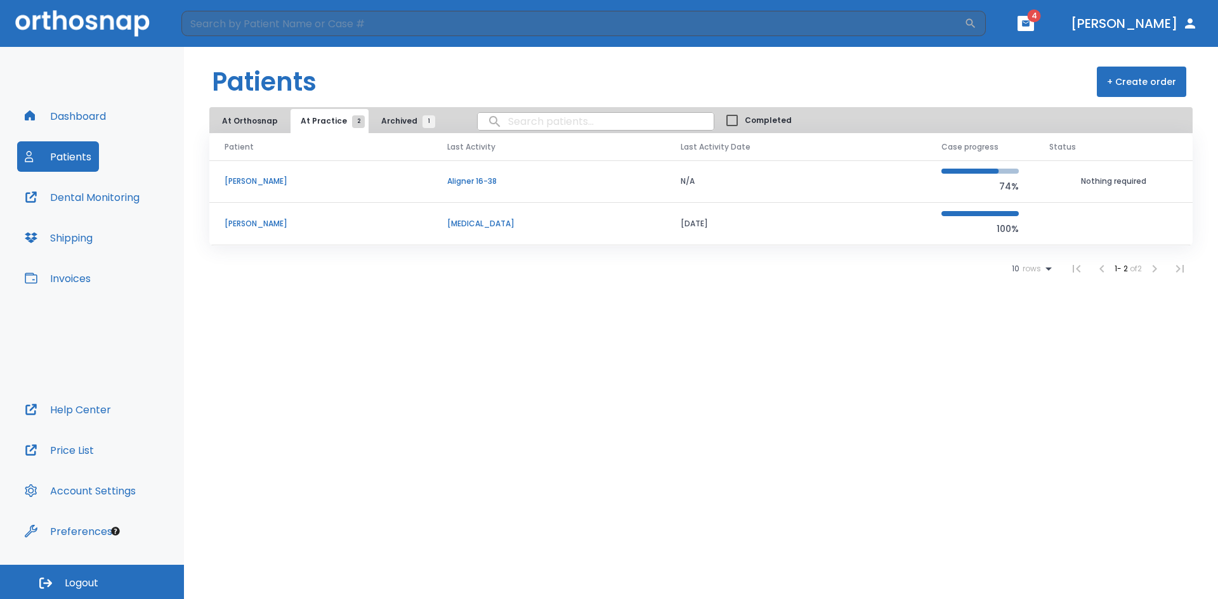
click at [270, 181] on p "Ambrea Darrisaw" at bounding box center [321, 181] width 192 height 11
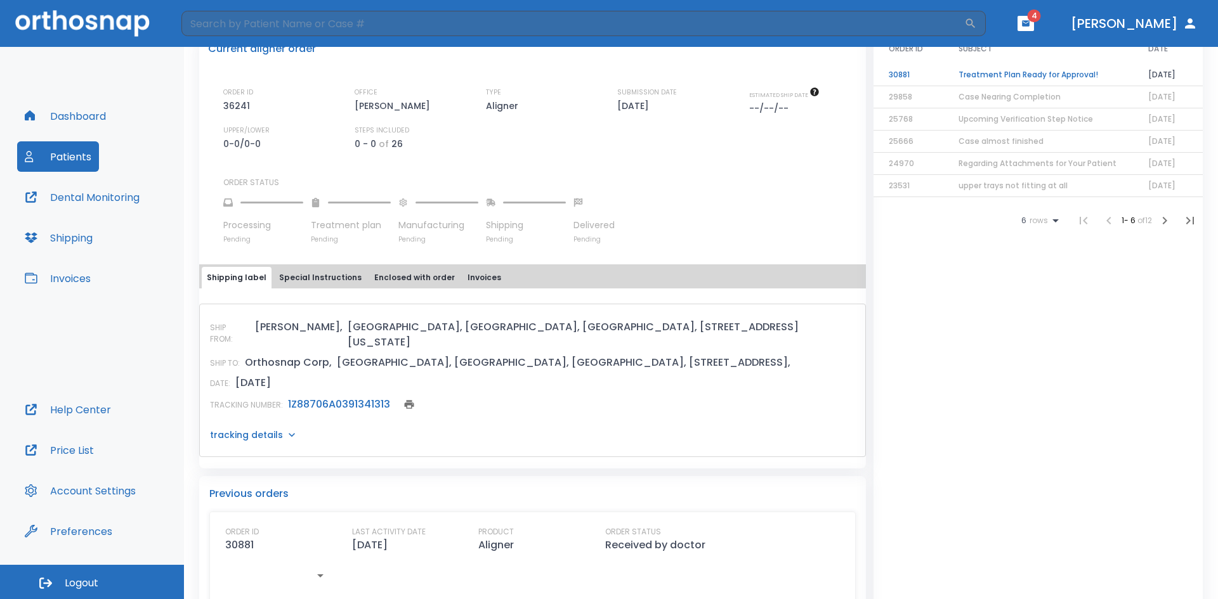
scroll to position [444, 0]
